Goal: Task Accomplishment & Management: Manage account settings

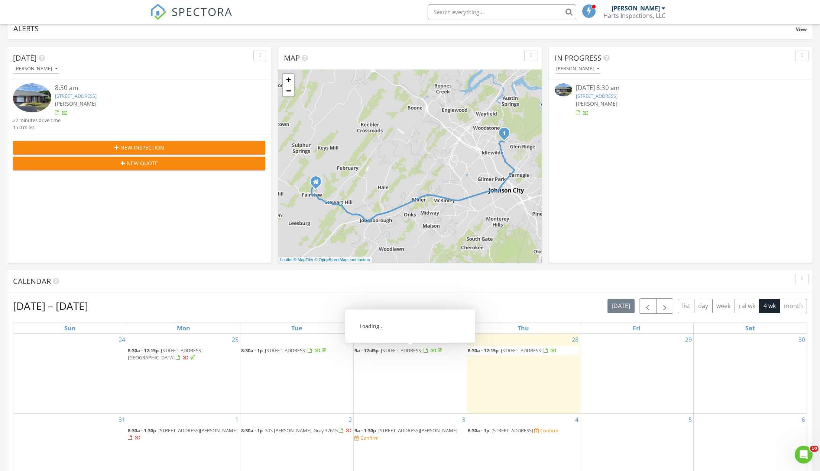
scroll to position [80, 0]
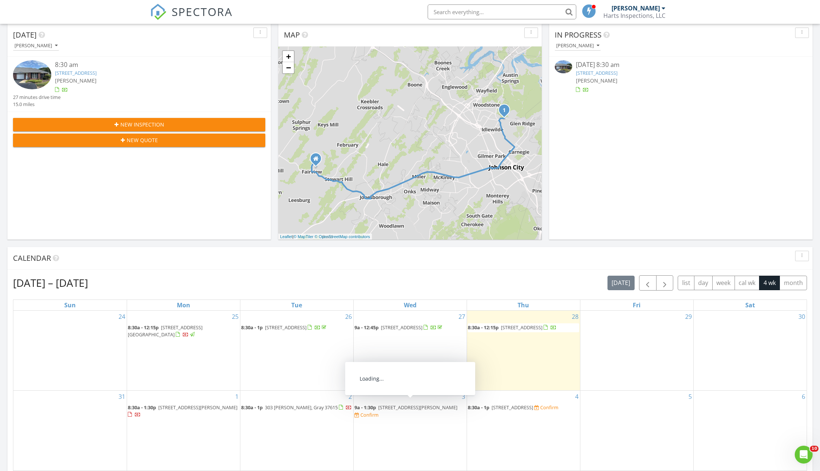
click at [365, 412] on div "Confirm" at bounding box center [370, 415] width 18 height 6
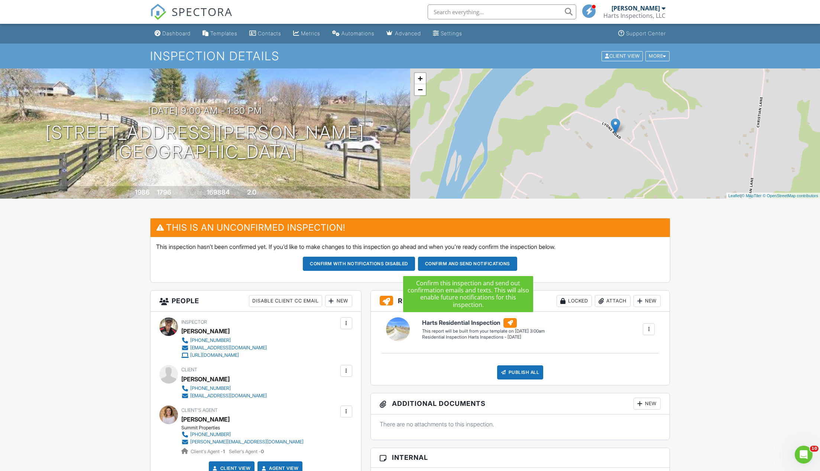
click at [415, 267] on button "Confirm and send notifications" at bounding box center [359, 263] width 112 height 14
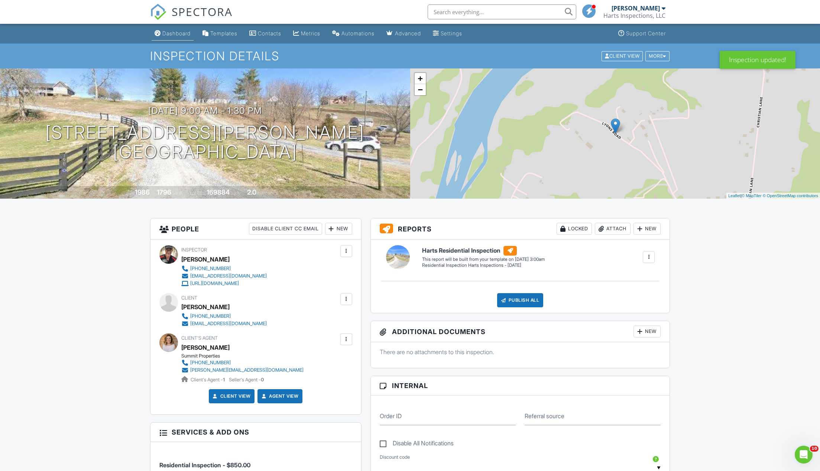
click at [187, 36] on div "Dashboard" at bounding box center [176, 33] width 28 height 6
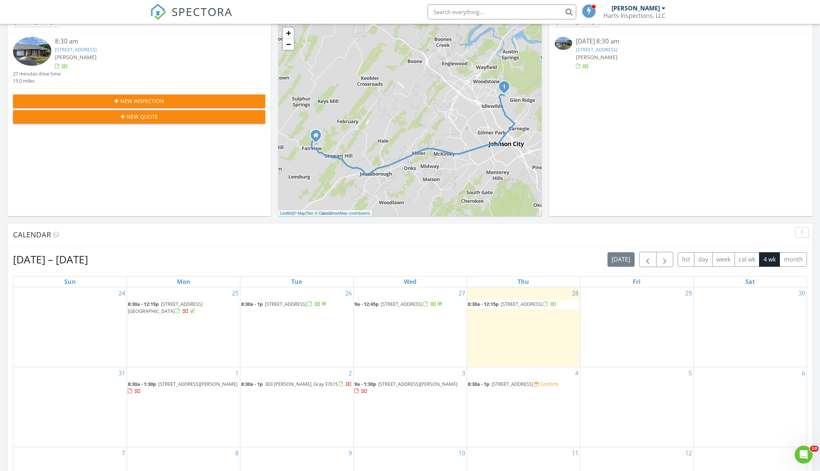
scroll to position [116, 0]
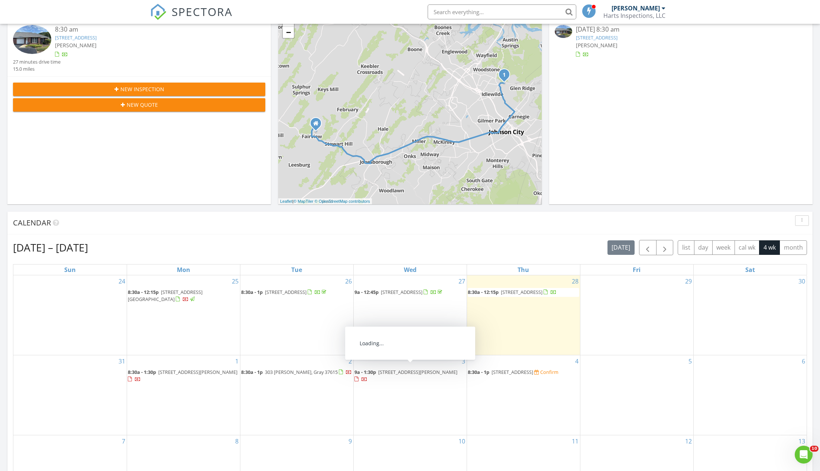
drag, startPoint x: 497, startPoint y: 378, endPoint x: 487, endPoint y: 375, distance: 10.0
click at [540, 375] on div "Confirm" at bounding box center [549, 372] width 18 height 6
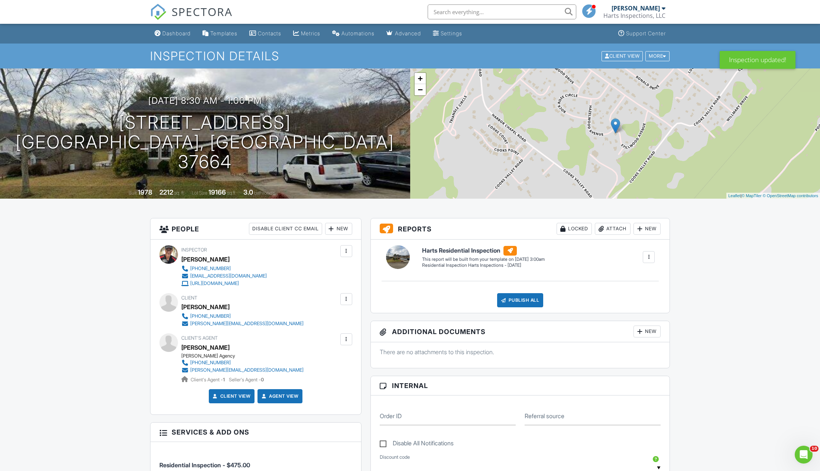
click at [174, 40] on link "Dashboard" at bounding box center [173, 34] width 42 height 14
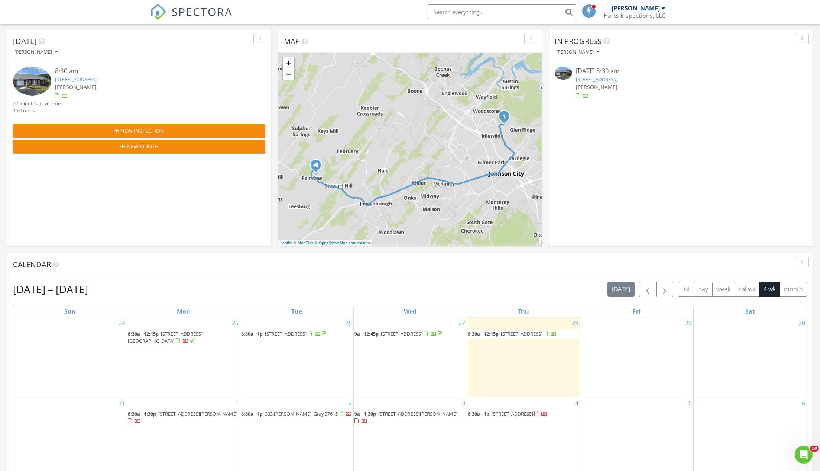
scroll to position [115, 0]
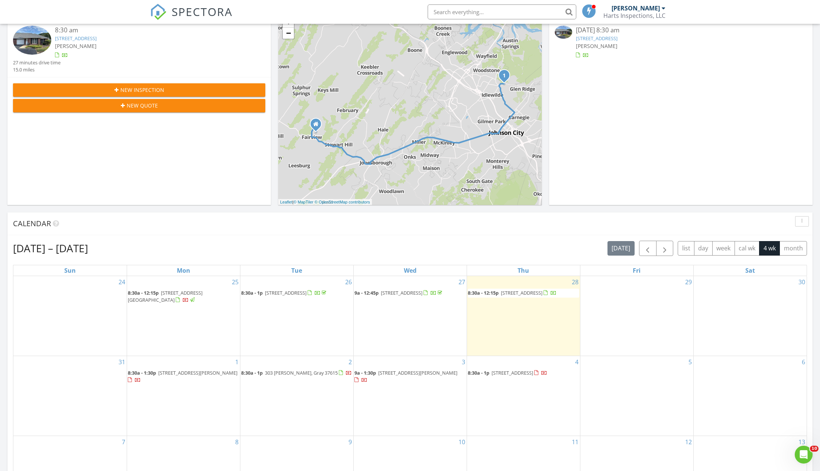
click at [532, 293] on span "[STREET_ADDRESS]" at bounding box center [522, 292] width 42 height 7
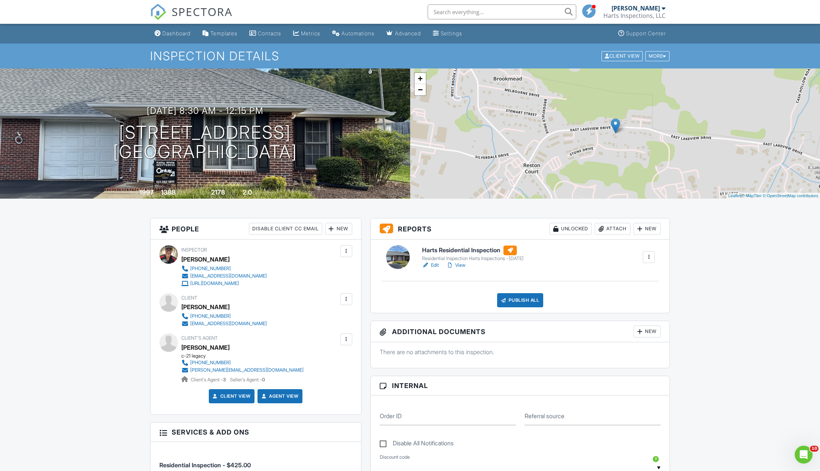
click at [435, 264] on link "Edit" at bounding box center [430, 264] width 17 height 7
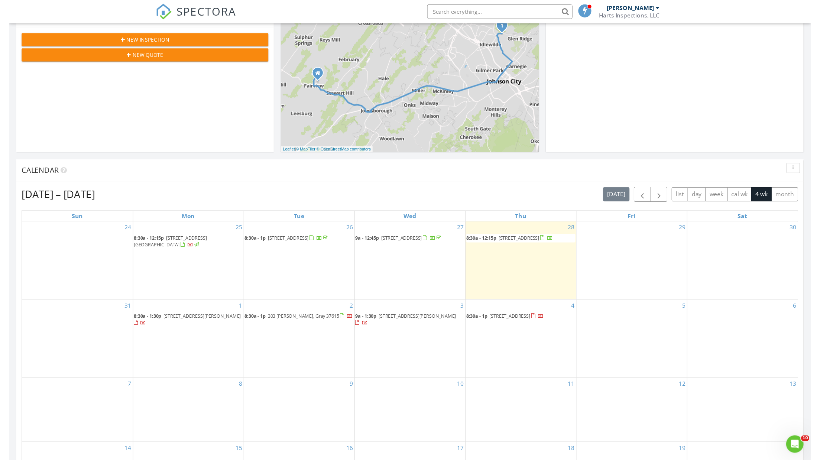
scroll to position [209, 0]
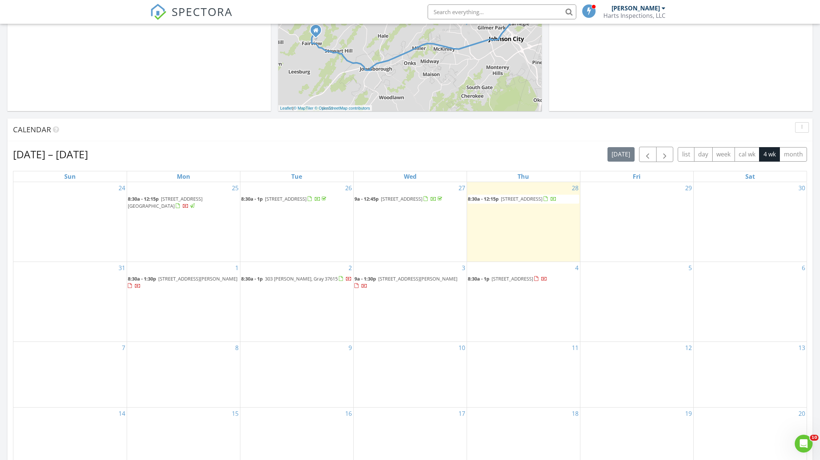
click at [522, 200] on span "2425 E Lakeview Dr, Johnson City 37601" at bounding box center [522, 199] width 42 height 7
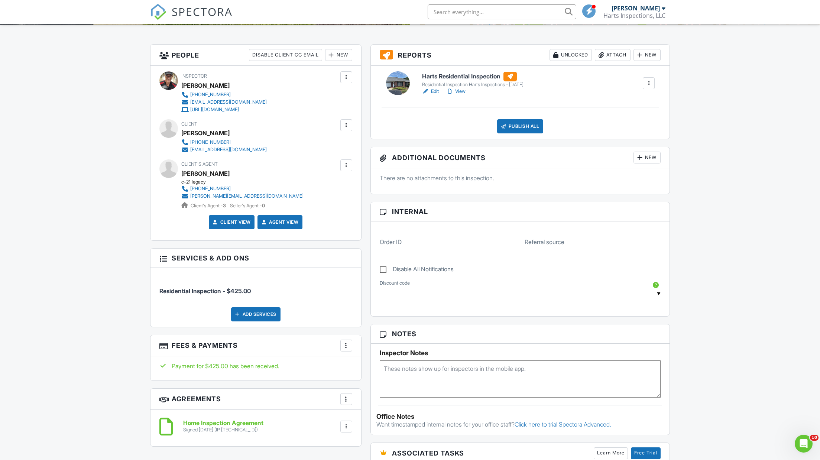
scroll to position [29, 0]
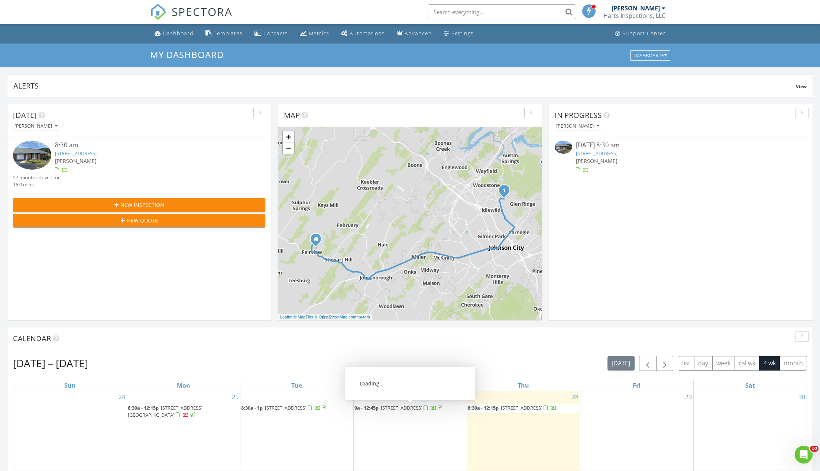
scroll to position [139, 0]
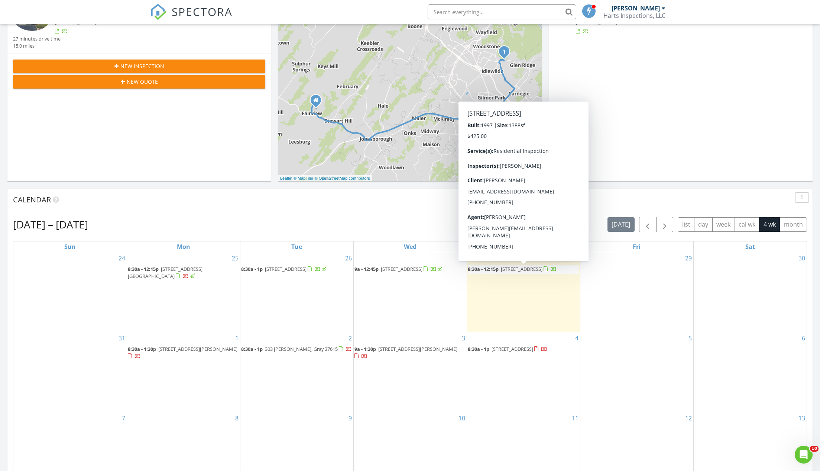
click at [520, 268] on span "[STREET_ADDRESS]" at bounding box center [522, 268] width 42 height 7
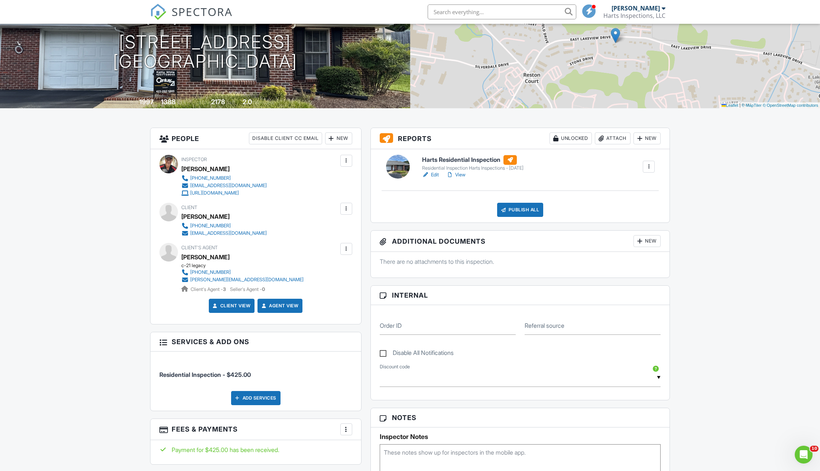
scroll to position [26, 0]
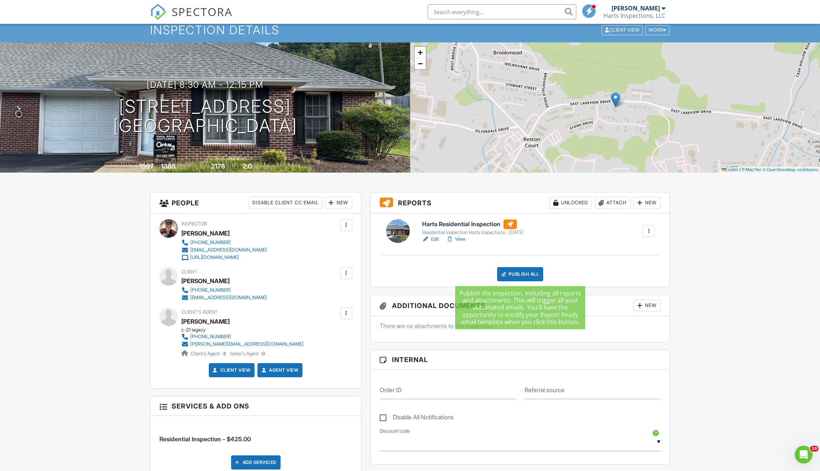
click at [525, 272] on div "Publish All" at bounding box center [520, 274] width 46 height 14
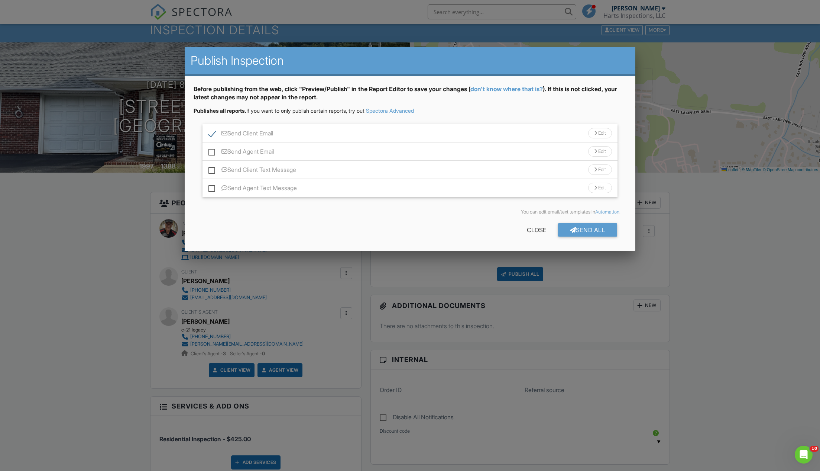
click at [212, 151] on label "Send Agent Email" at bounding box center [241, 152] width 65 height 9
click at [212, 150] on input "Send Agent Email" at bounding box center [211, 147] width 5 height 5
checkbox input "true"
click at [212, 169] on label "Send Client Text Message" at bounding box center [253, 170] width 88 height 9
click at [212, 168] on input "Send Client Text Message" at bounding box center [211, 166] width 5 height 5
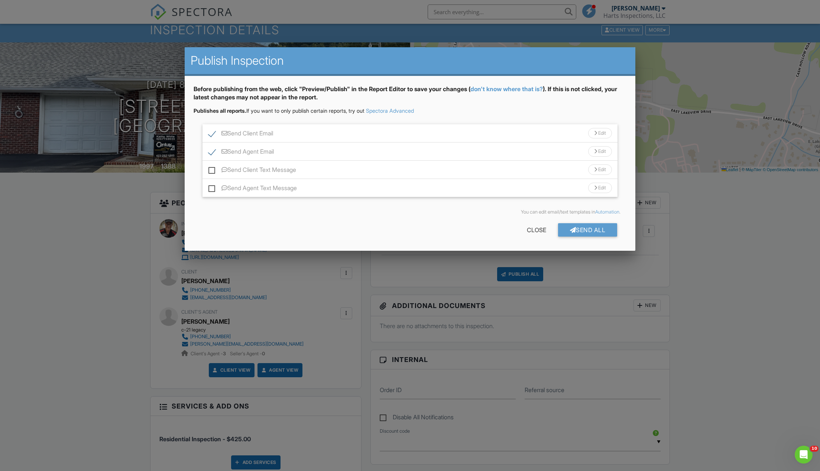
checkbox input "true"
click at [211, 188] on label "Send Agent Text Message" at bounding box center [253, 188] width 88 height 9
click at [211, 187] on input "Send Agent Text Message" at bounding box center [211, 184] width 5 height 5
checkbox input "true"
click at [590, 227] on div "Send All" at bounding box center [587, 229] width 59 height 13
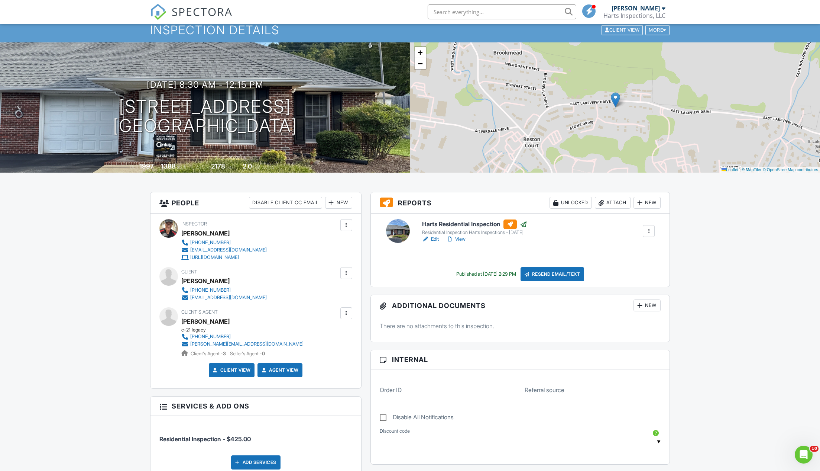
click at [458, 237] on link "View" at bounding box center [455, 238] width 19 height 7
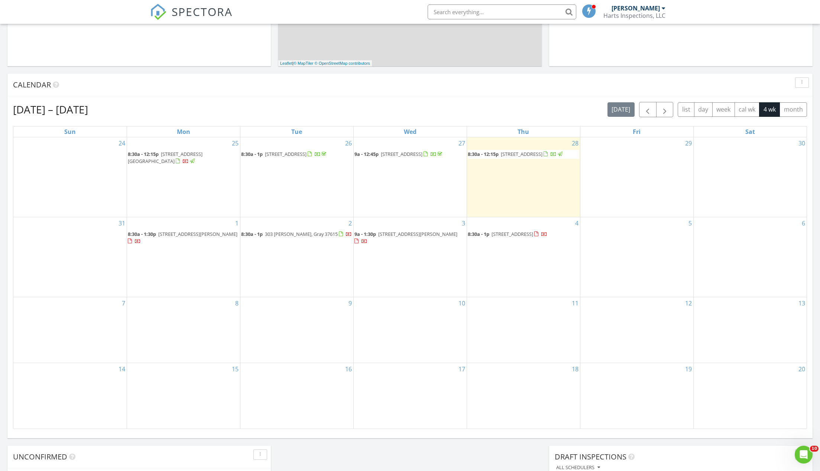
scroll to position [106, 0]
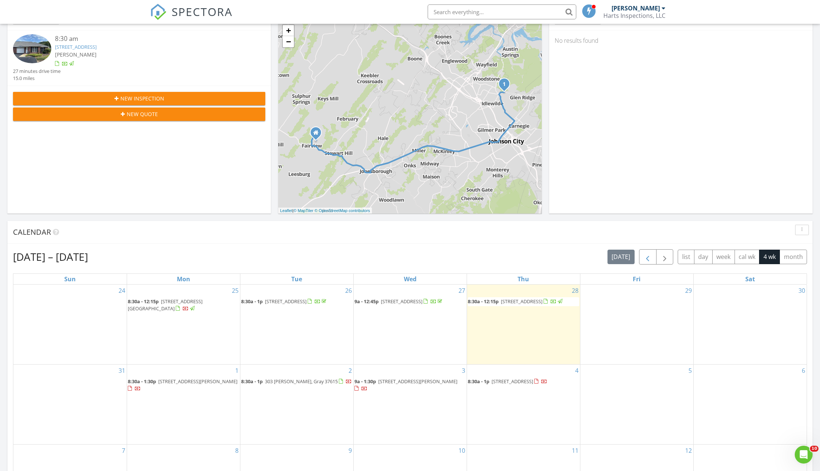
click at [647, 256] on span "button" at bounding box center [647, 256] width 9 height 9
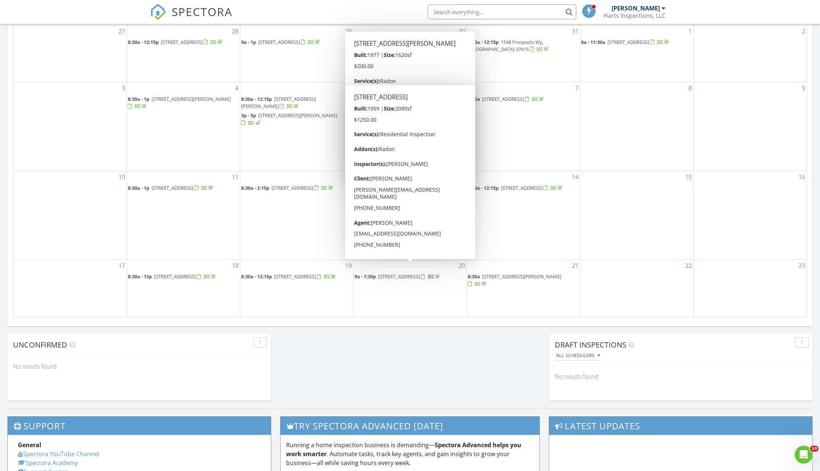
scroll to position [354, 0]
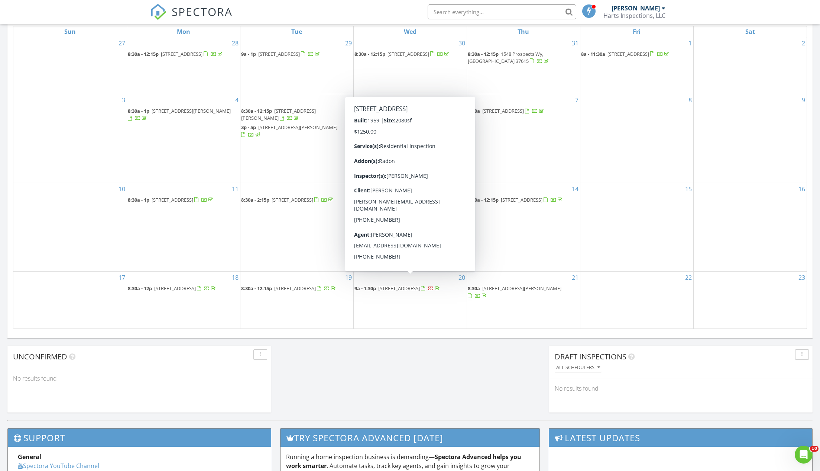
click at [403, 285] on span "150 Ripshin Lake Rd, Roan Mountain 37687" at bounding box center [399, 288] width 42 height 7
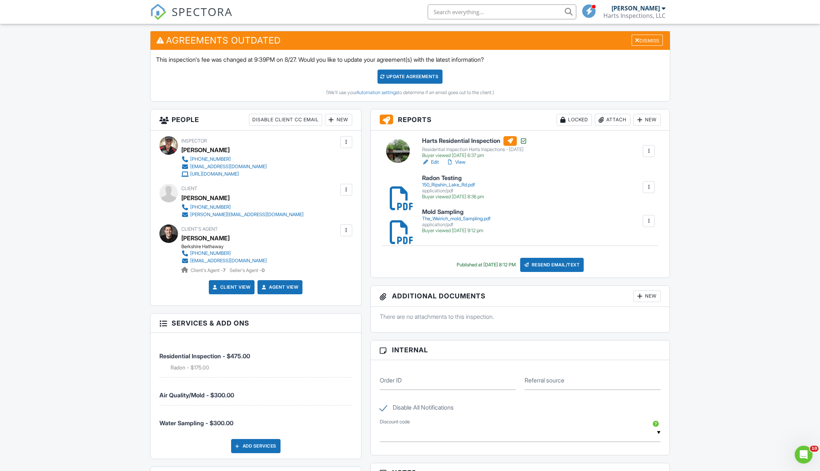
scroll to position [316, 0]
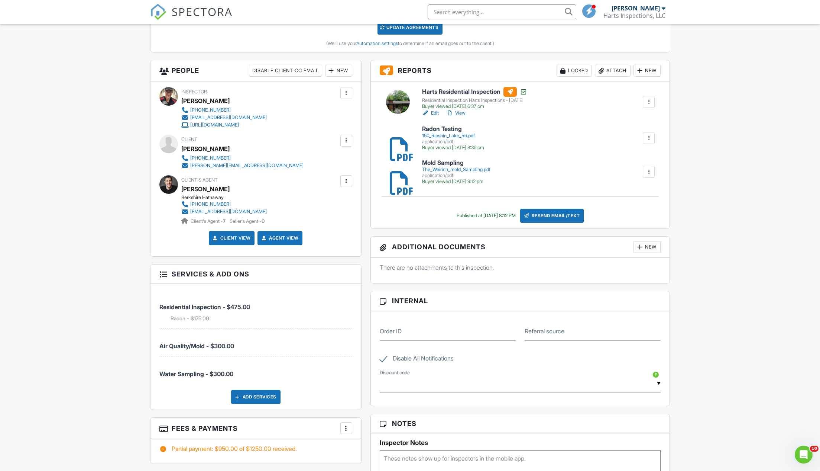
click at [385, 358] on label "Disable All Notifications" at bounding box center [417, 359] width 74 height 9
checkbox input "false"
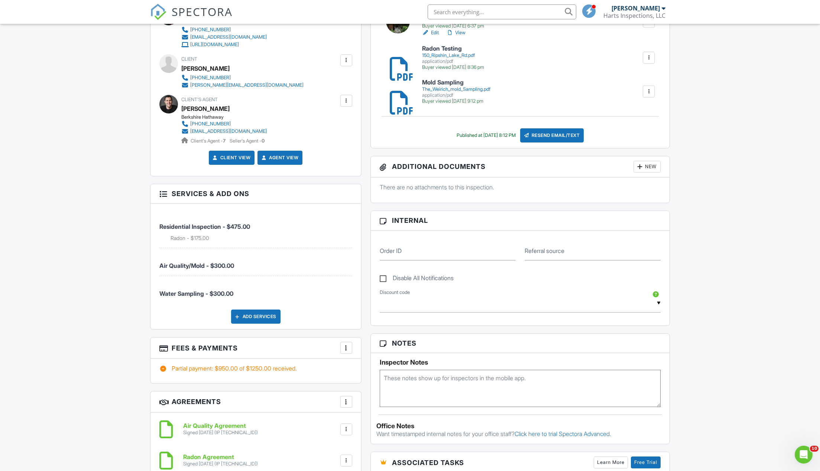
scroll to position [148, 0]
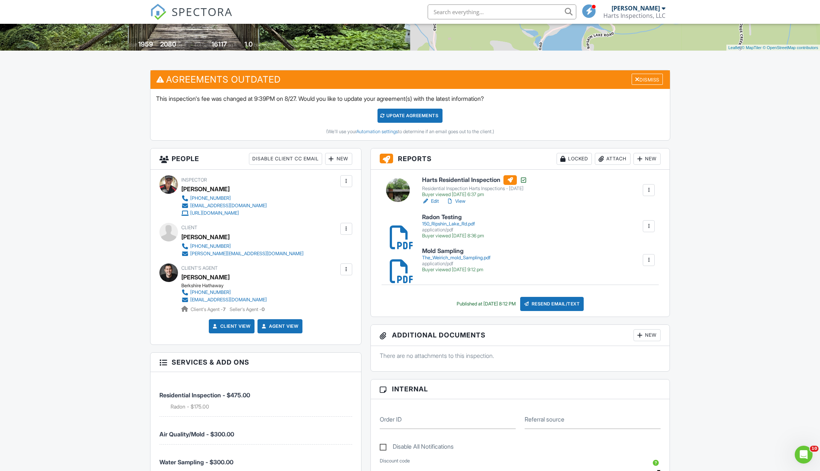
click at [612, 157] on div "Attach" at bounding box center [613, 159] width 36 height 12
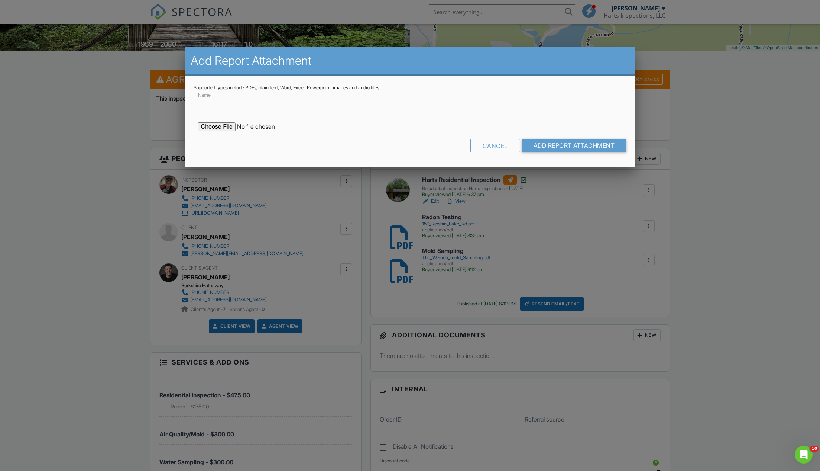
click at [219, 128] on input "file" at bounding box center [261, 126] width 126 height 9
type input "C:\fakepath\RH082525-25_Ripshin Lake Rd_BWP_Report_Final.pdf.pdf"
click at [228, 112] on input "Name" at bounding box center [410, 106] width 425 height 18
type input "Water Test"
click at [550, 142] on input "Add Report Attachment" at bounding box center [574, 145] width 105 height 13
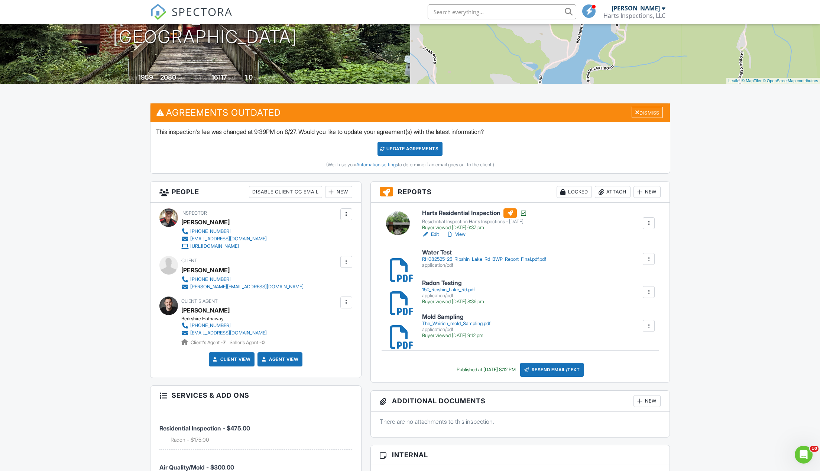
click at [397, 262] on div at bounding box center [393, 258] width 7 height 7
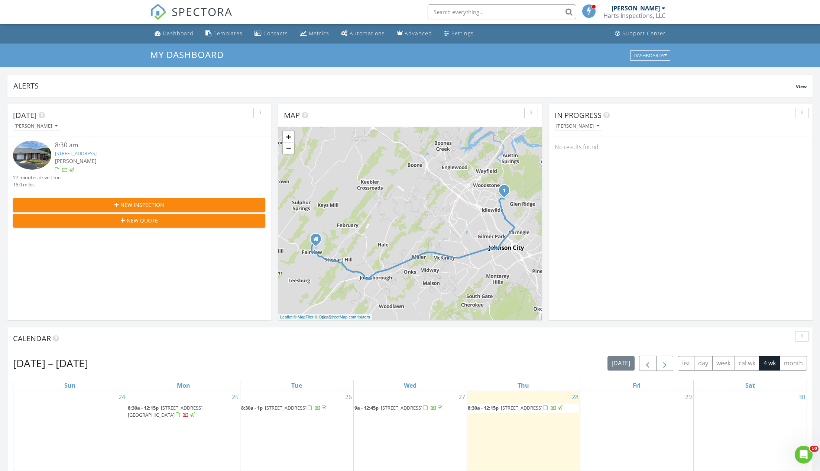
click at [665, 362] on span "button" at bounding box center [665, 363] width 9 height 9
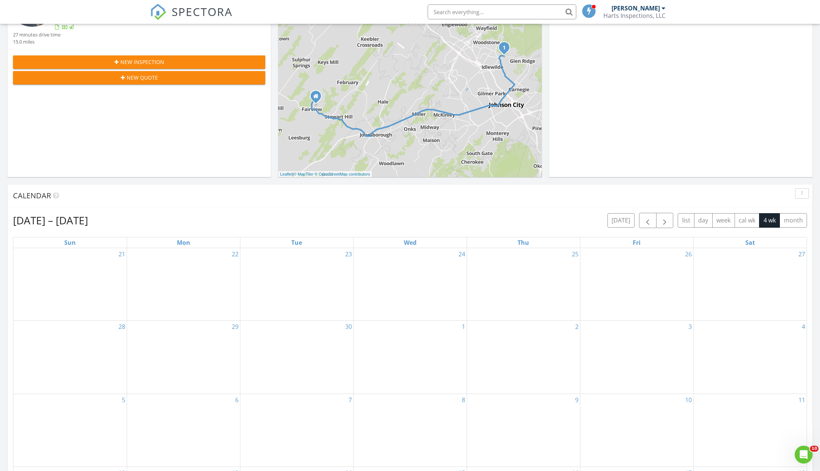
scroll to position [71, 0]
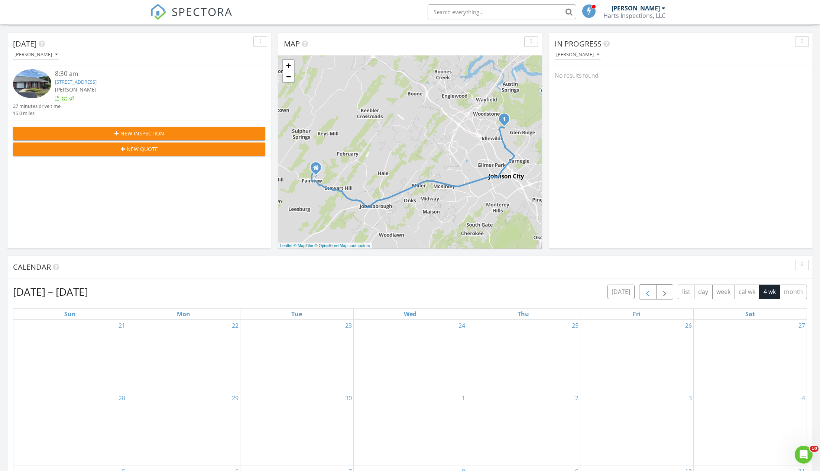
click at [651, 289] on span "button" at bounding box center [647, 291] width 9 height 9
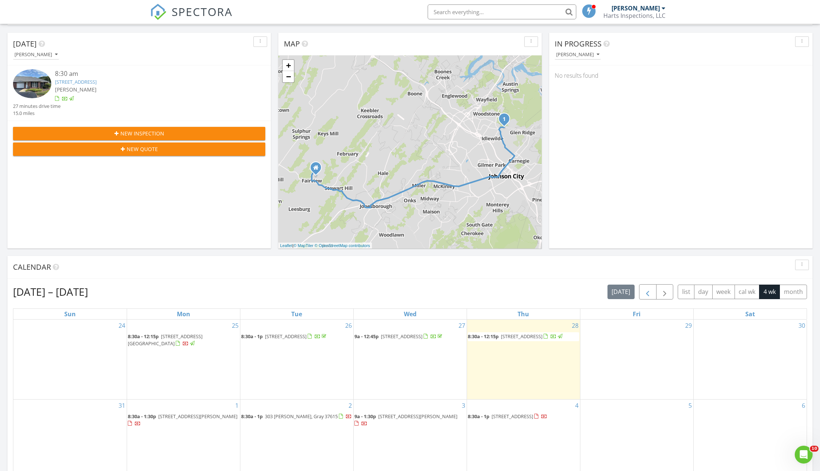
click at [651, 289] on span "button" at bounding box center [647, 291] width 9 height 9
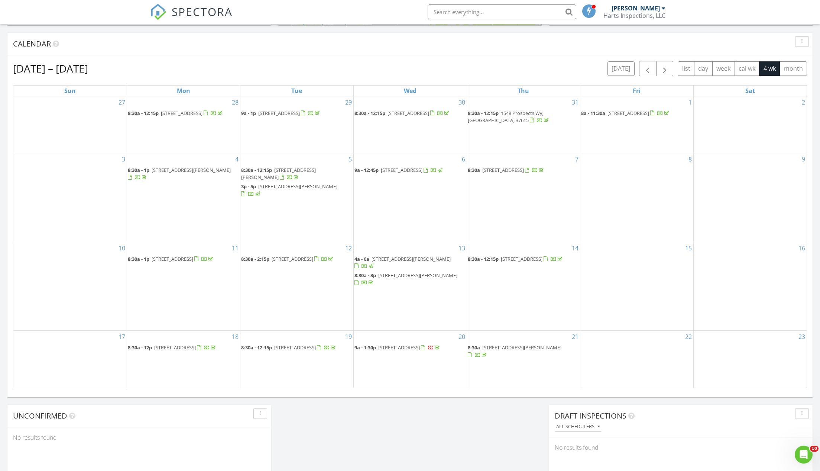
scroll to position [227, 0]
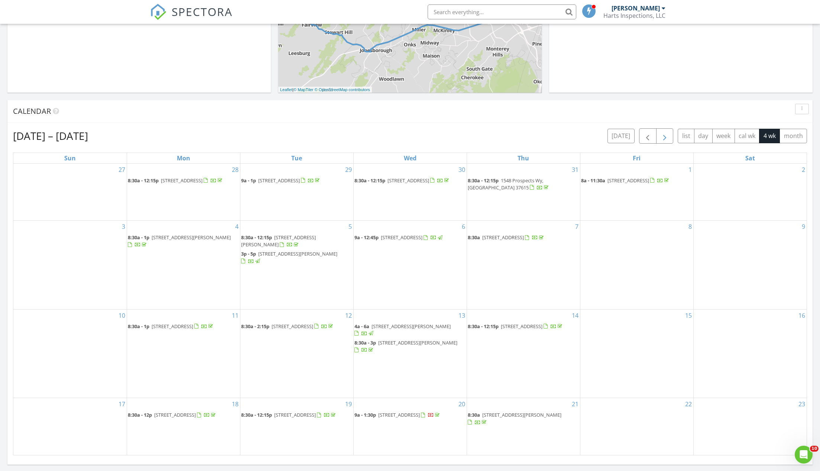
click at [667, 136] on span "button" at bounding box center [665, 136] width 9 height 9
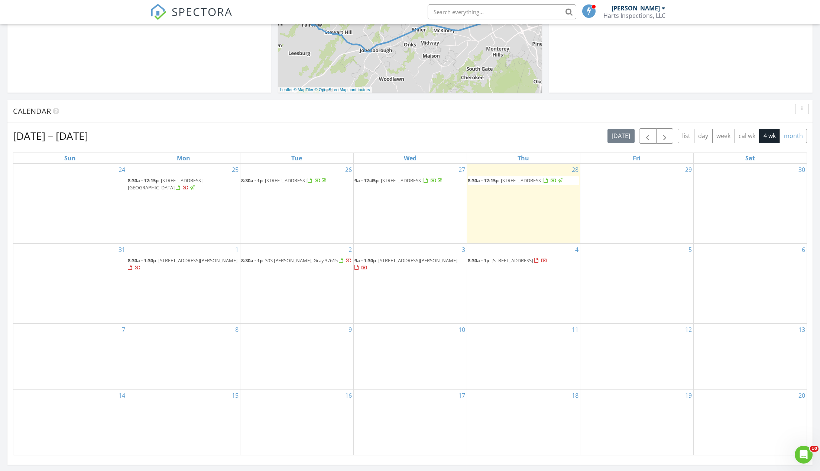
click at [794, 134] on button "month" at bounding box center [794, 136] width 28 height 14
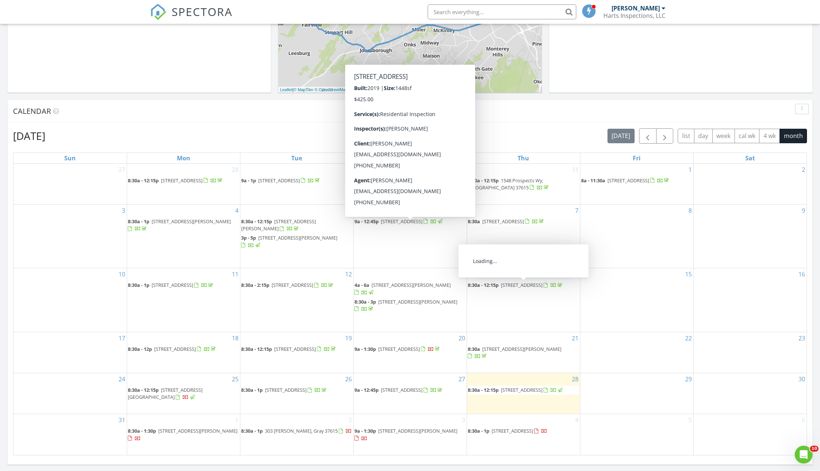
scroll to position [240, 0]
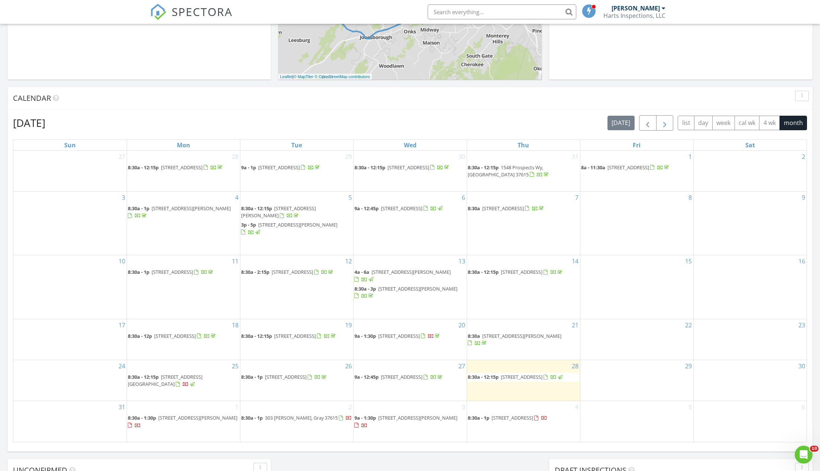
click at [667, 121] on span "button" at bounding box center [665, 123] width 9 height 9
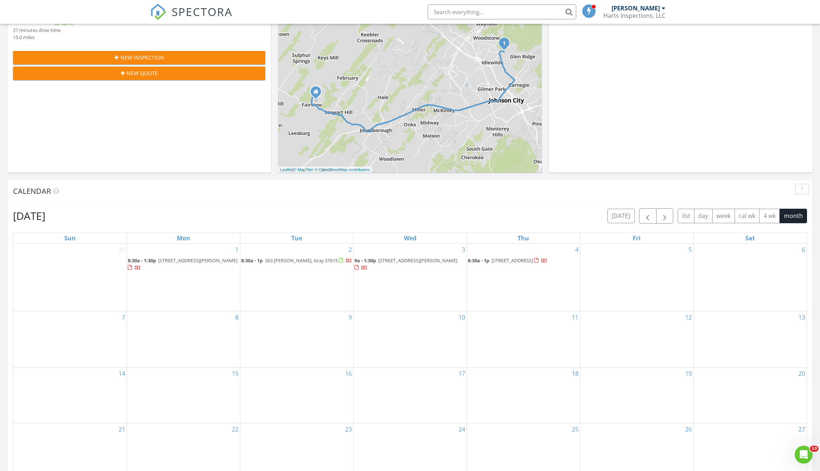
scroll to position [0, 0]
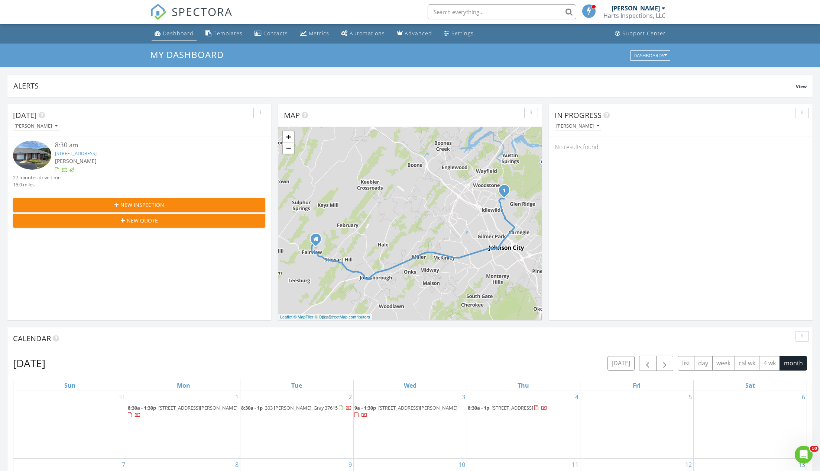
click at [178, 32] on div "Dashboard" at bounding box center [178, 33] width 31 height 7
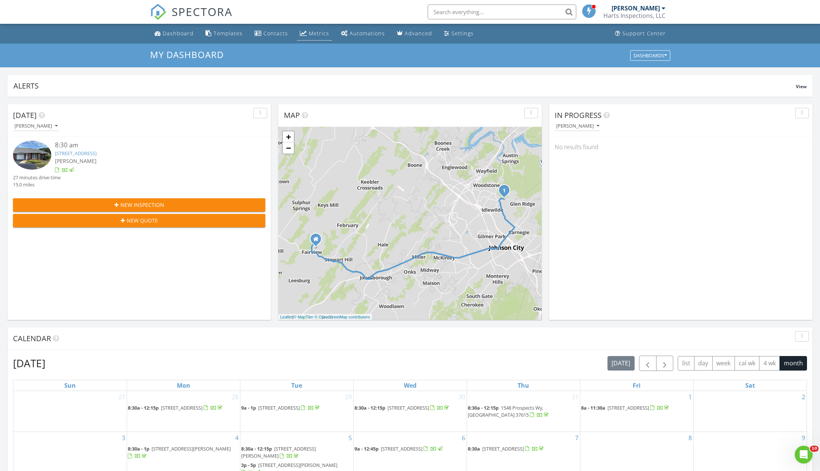
click at [314, 34] on div "Metrics" at bounding box center [319, 33] width 20 height 7
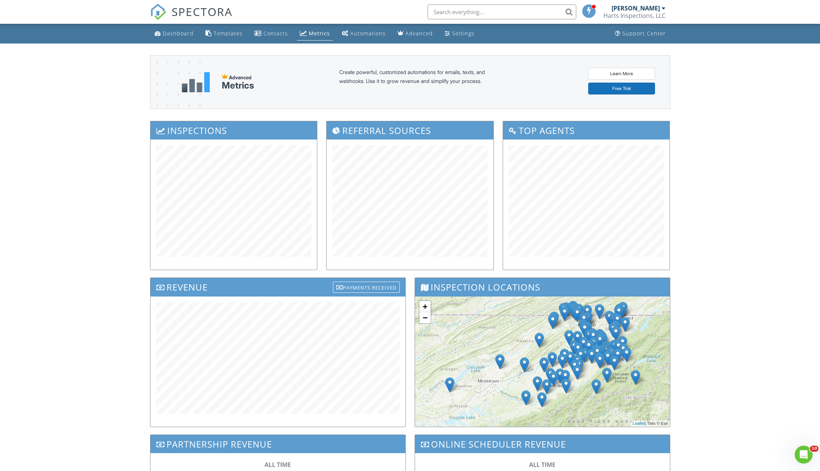
drag, startPoint x: 172, startPoint y: 32, endPoint x: 186, endPoint y: 35, distance: 13.7
click at [172, 32] on div "Dashboard" at bounding box center [178, 33] width 31 height 7
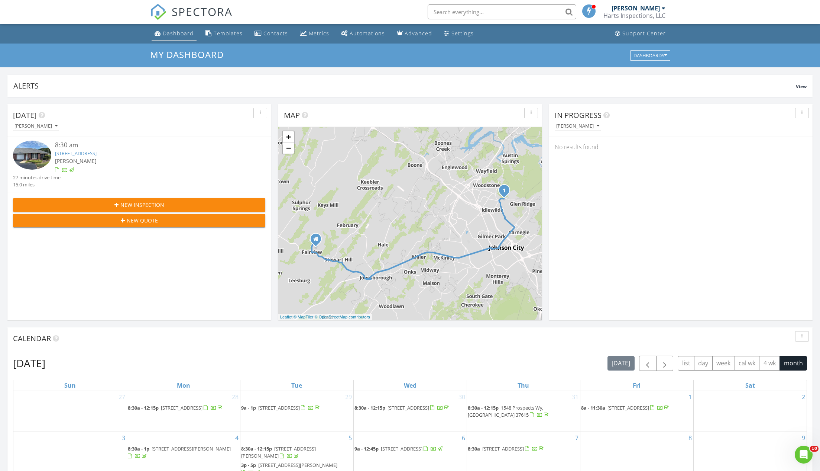
click at [178, 30] on div "Dashboard" at bounding box center [178, 33] width 31 height 7
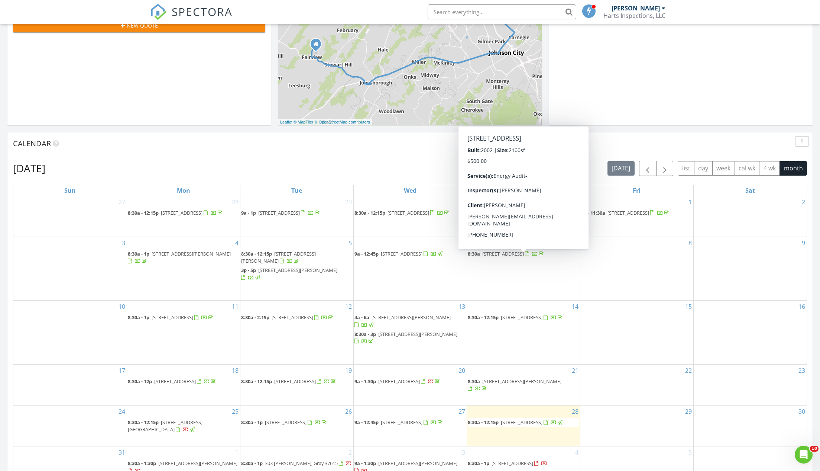
scroll to position [300, 0]
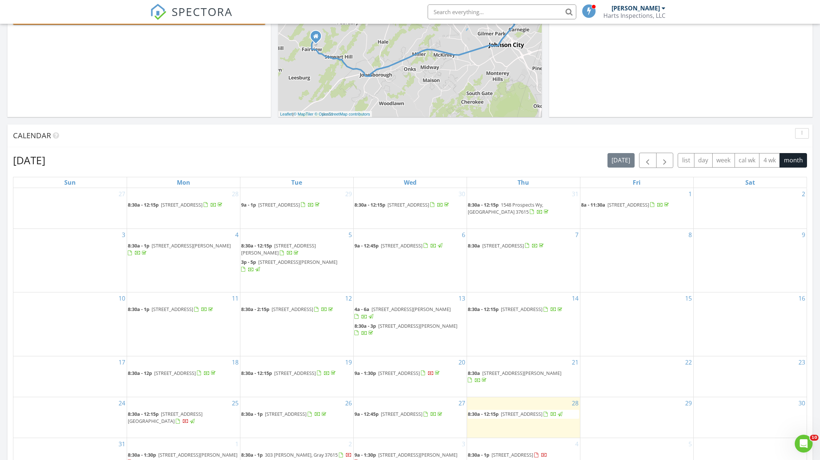
scroll to position [267, 0]
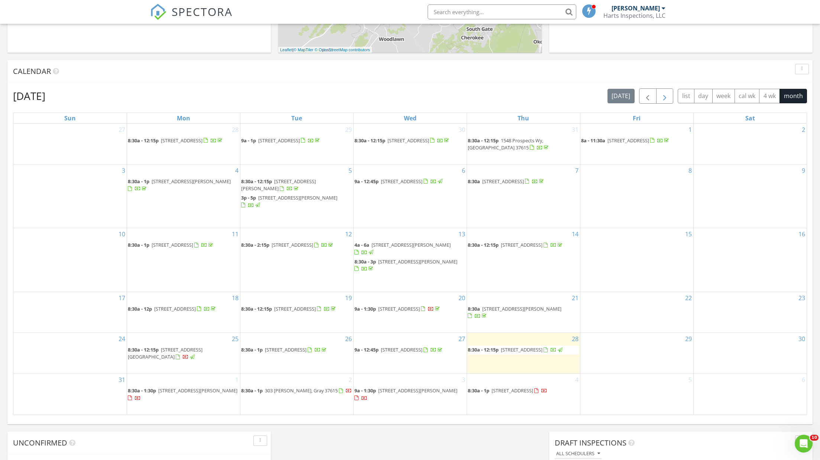
click at [667, 97] on span "button" at bounding box center [665, 96] width 9 height 9
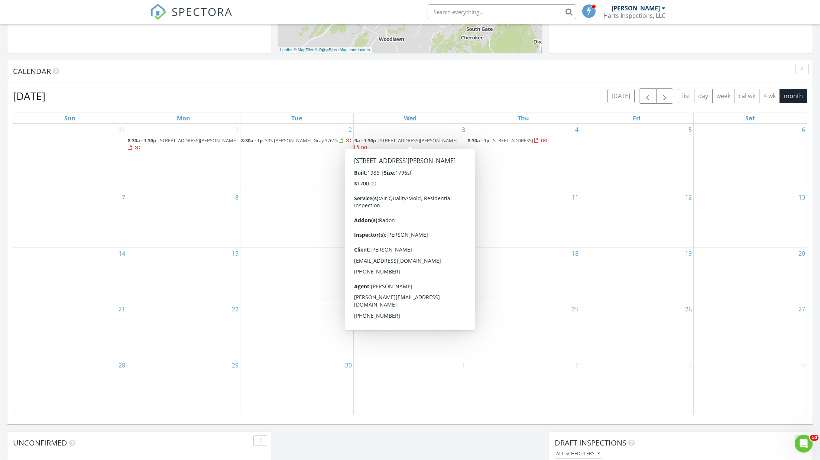
click at [674, 216] on div "12" at bounding box center [637, 219] width 113 height 56
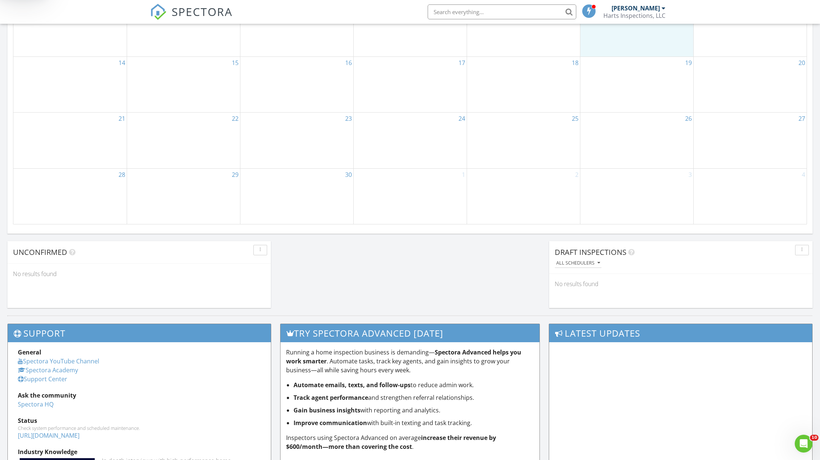
scroll to position [335, 0]
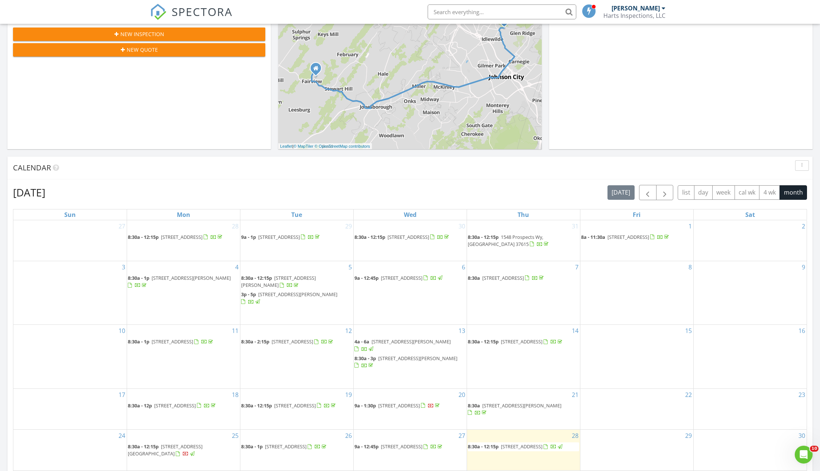
scroll to position [176, 0]
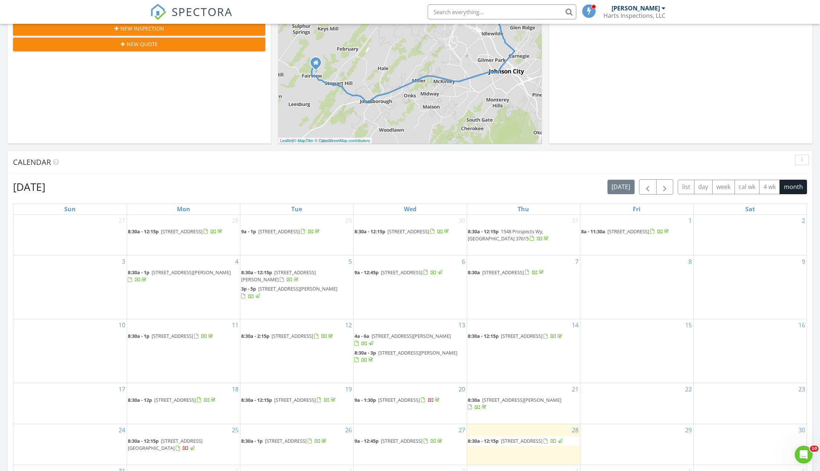
click at [664, 184] on span "button" at bounding box center [665, 187] width 9 height 9
